Goal: Task Accomplishment & Management: Use online tool/utility

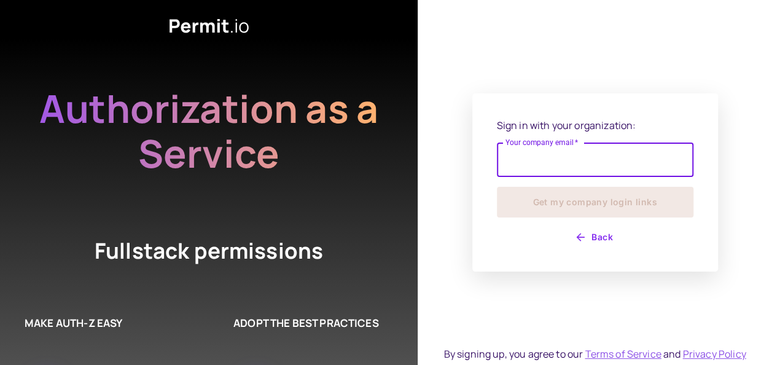
drag, startPoint x: 0, startPoint y: 0, endPoint x: 608, endPoint y: 162, distance: 629.3
click at [608, 162] on input "Your company email   *" at bounding box center [595, 159] width 197 height 34
type input "**********"
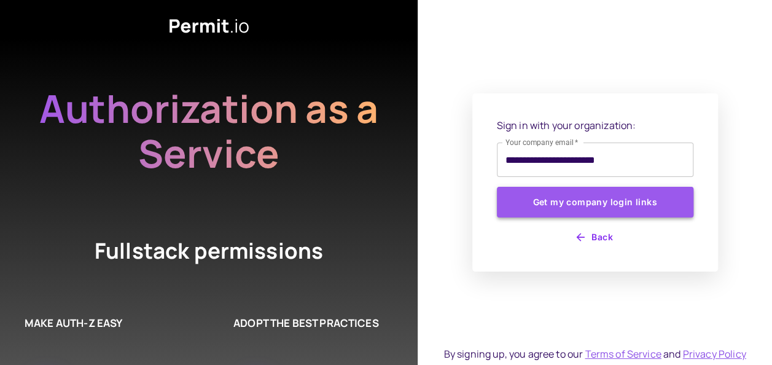
click at [612, 208] on button "Get my company login links" at bounding box center [595, 202] width 197 height 31
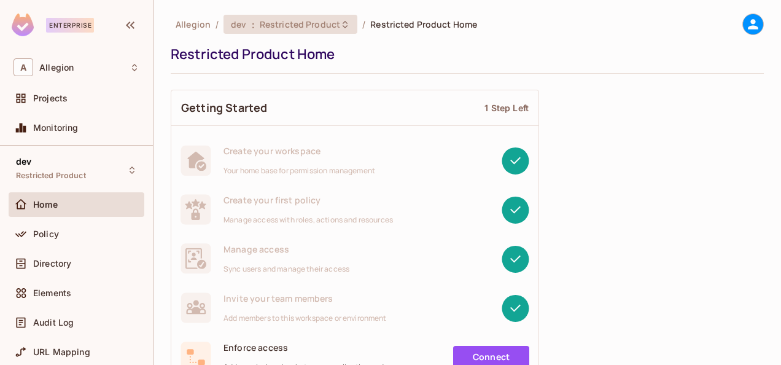
click at [295, 20] on span "Restricted Product" at bounding box center [300, 24] width 80 height 12
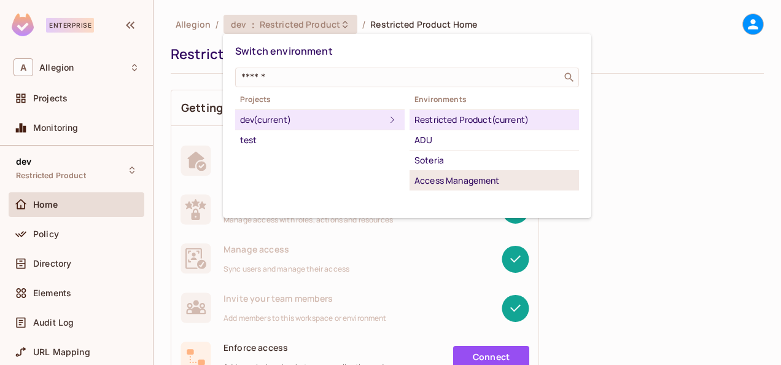
click at [474, 176] on div "Access Management" at bounding box center [495, 180] width 160 height 15
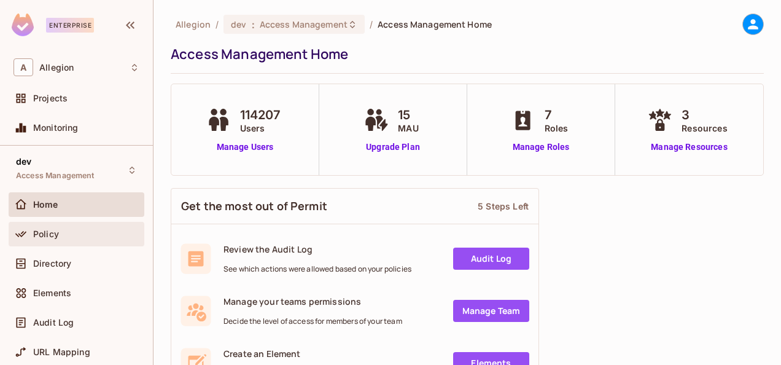
click at [102, 243] on div "Policy" at bounding box center [77, 234] width 136 height 25
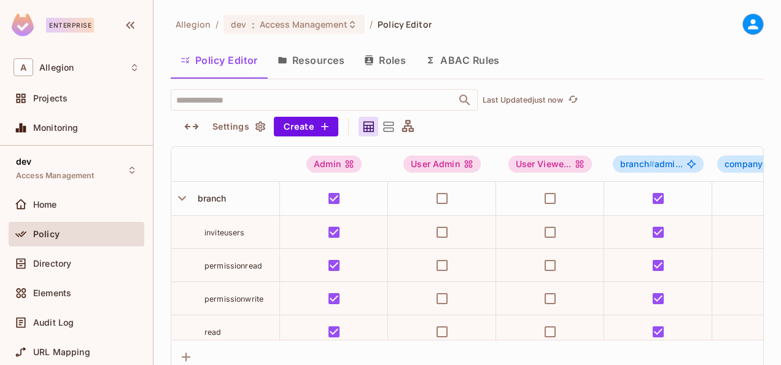
click at [387, 65] on button "Roles" at bounding box center [384, 60] width 61 height 31
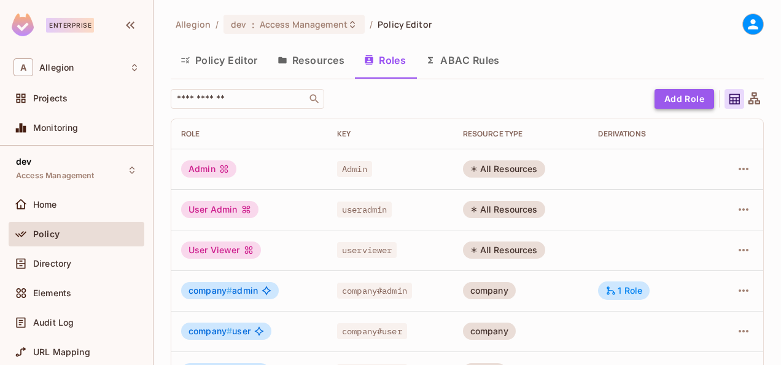
click at [693, 93] on button "Add Role" at bounding box center [685, 99] width 60 height 20
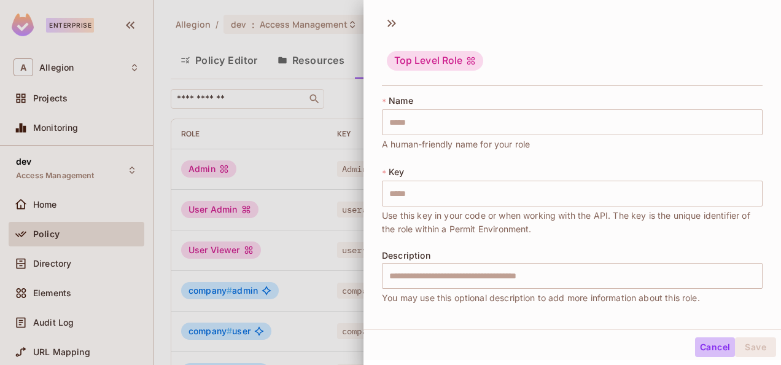
click at [716, 341] on button "Cancel" at bounding box center [715, 347] width 40 height 20
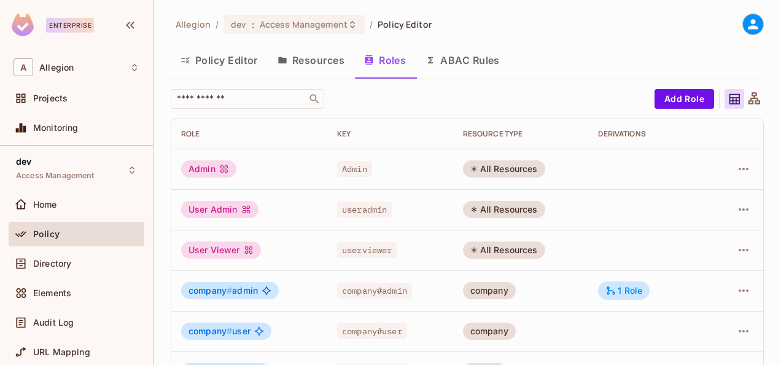
click at [242, 68] on button "Policy Editor" at bounding box center [219, 60] width 97 height 31
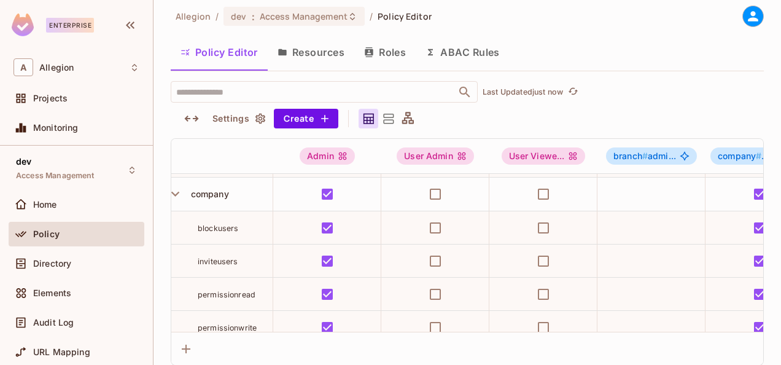
scroll to position [329, 7]
click at [322, 125] on button "Create" at bounding box center [306, 119] width 64 height 20
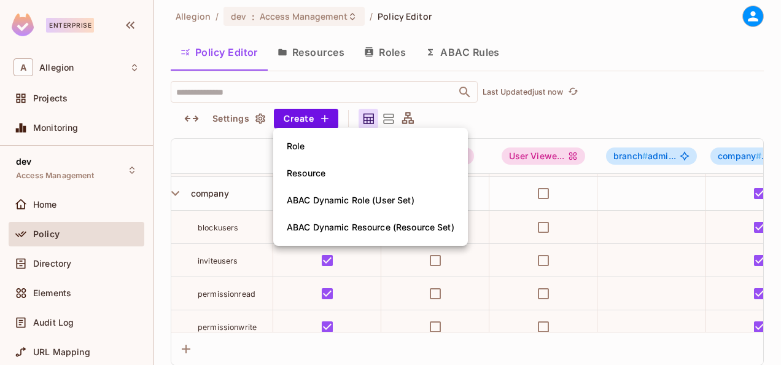
click at [504, 109] on div at bounding box center [390, 182] width 781 height 365
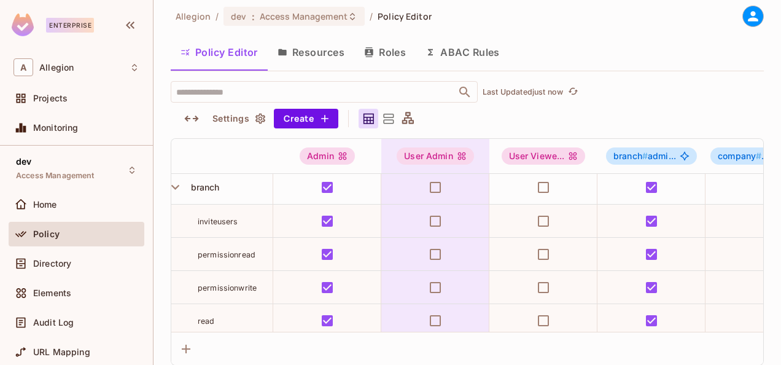
scroll to position [0, 7]
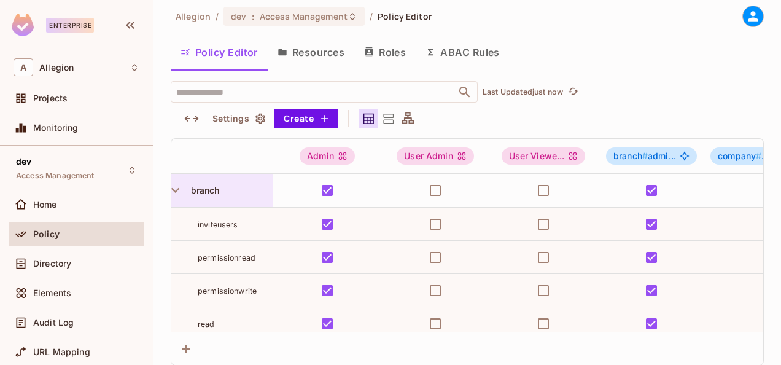
click at [203, 192] on span "branch" at bounding box center [203, 190] width 34 height 10
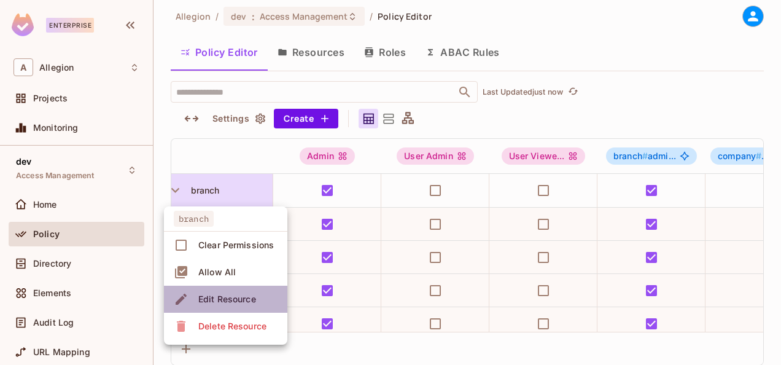
click at [258, 297] on span "Edit Resource" at bounding box center [227, 299] width 65 height 20
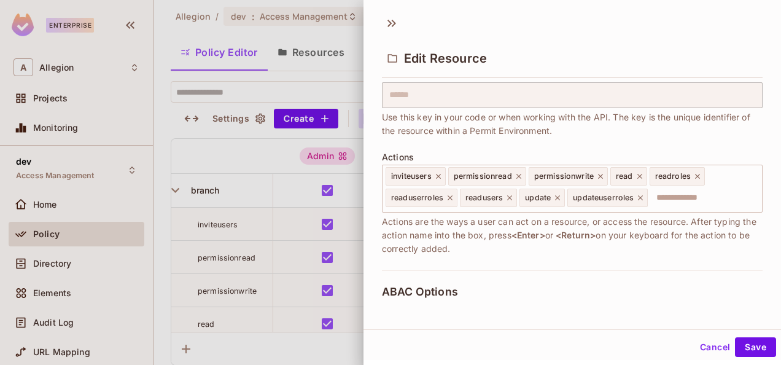
scroll to position [92, 0]
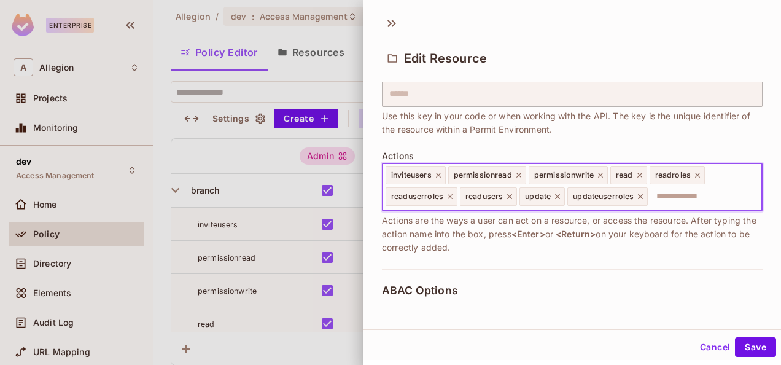
click at [671, 197] on input "text" at bounding box center [703, 196] width 108 height 25
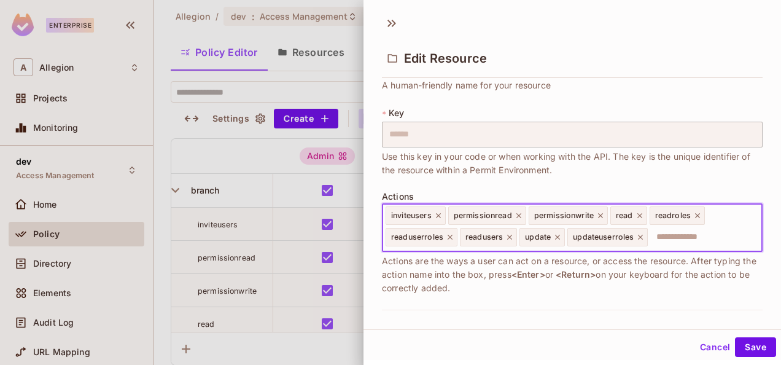
scroll to position [49, 0]
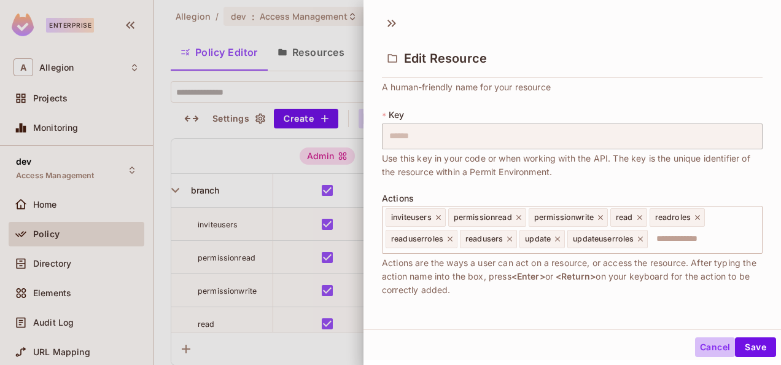
click at [698, 341] on button "Cancel" at bounding box center [715, 347] width 40 height 20
